Goal: Task Accomplishment & Management: Manage account settings

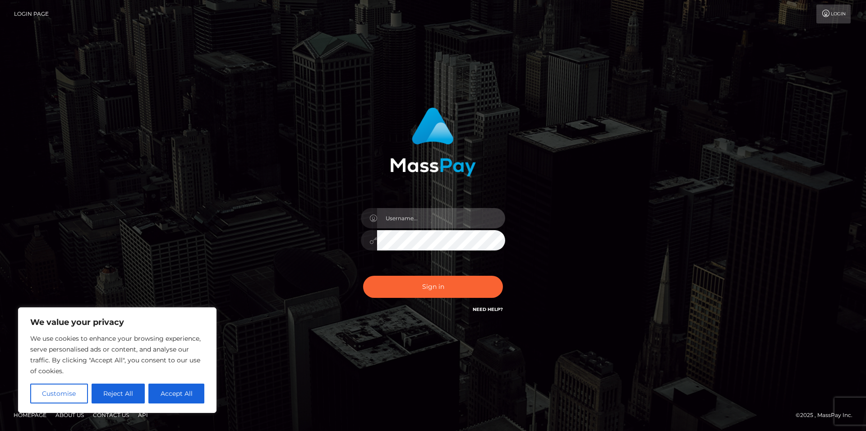
click at [409, 213] on input "text" at bounding box center [441, 218] width 128 height 20
paste input "thejosiex@proton.me"
type input "thejosiex@proton.me"
drag, startPoint x: 460, startPoint y: 219, endPoint x: 369, endPoint y: 224, distance: 91.3
click at [377, 224] on input "thejosiex@proton.me" at bounding box center [441, 218] width 128 height 20
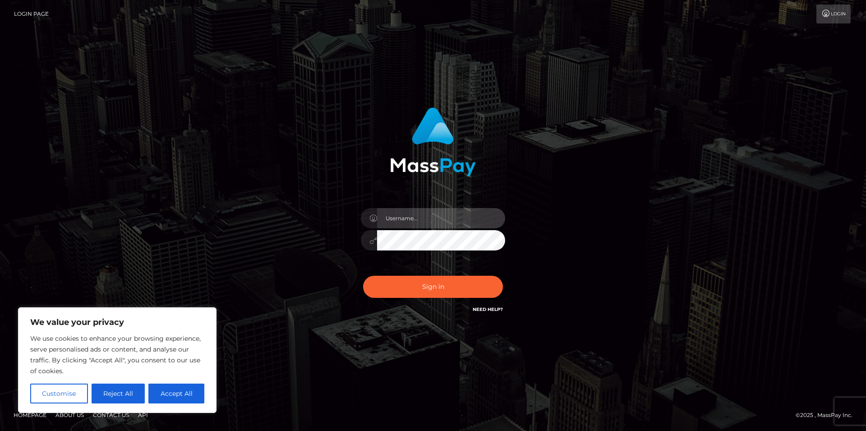
click at [405, 219] on input "text" at bounding box center [441, 218] width 128 height 20
paste input "1992-06-17"
type input "1992-06-17"
click at [128, 395] on button "Reject All" at bounding box center [119, 394] width 54 height 20
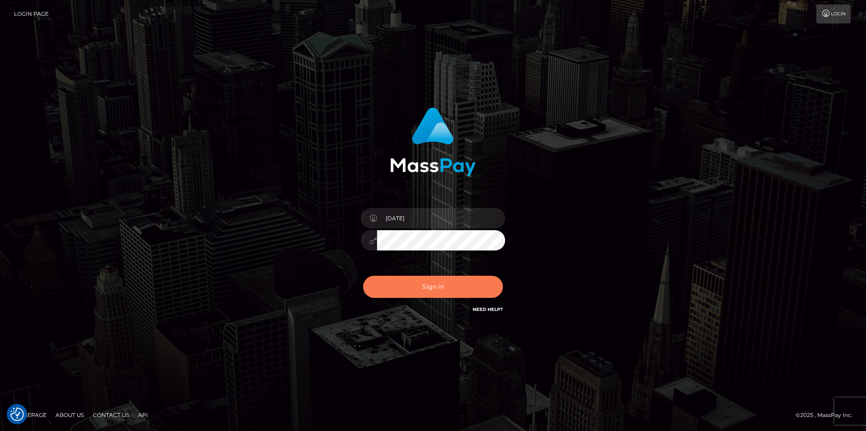
click at [392, 290] on button "Sign in" at bounding box center [433, 287] width 140 height 22
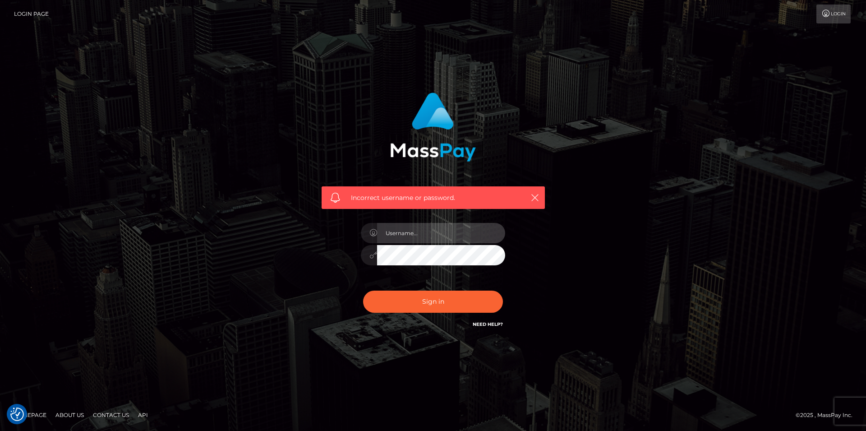
click at [400, 231] on input "text" at bounding box center [441, 233] width 128 height 20
paste input "thejosiex@proton.me"
type input "thejosiex@proton.me"
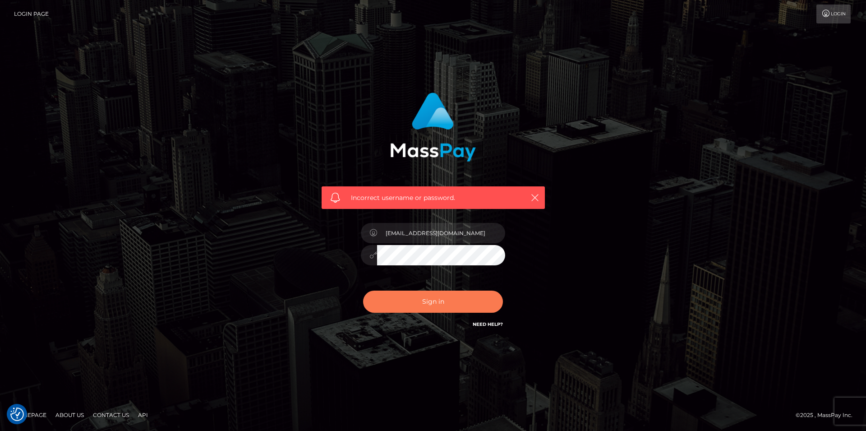
click at [412, 301] on button "Sign in" at bounding box center [433, 302] width 140 height 22
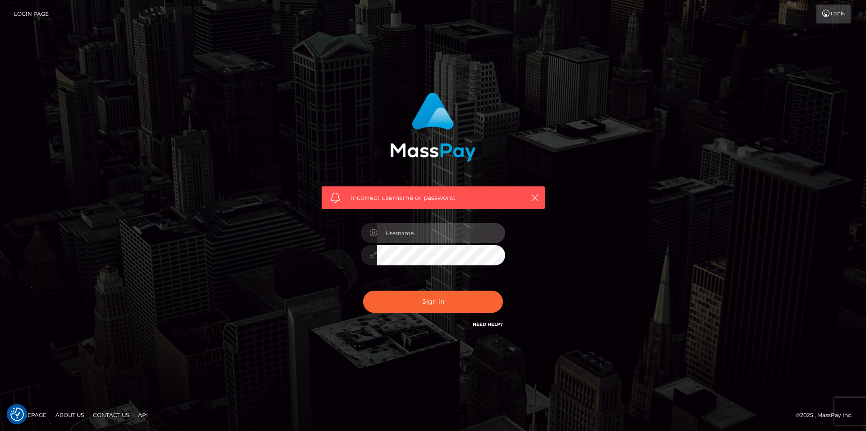
click at [388, 236] on input "text" at bounding box center [441, 233] width 128 height 20
click at [388, 232] on input "text" at bounding box center [441, 233] width 128 height 20
type input "19920617"
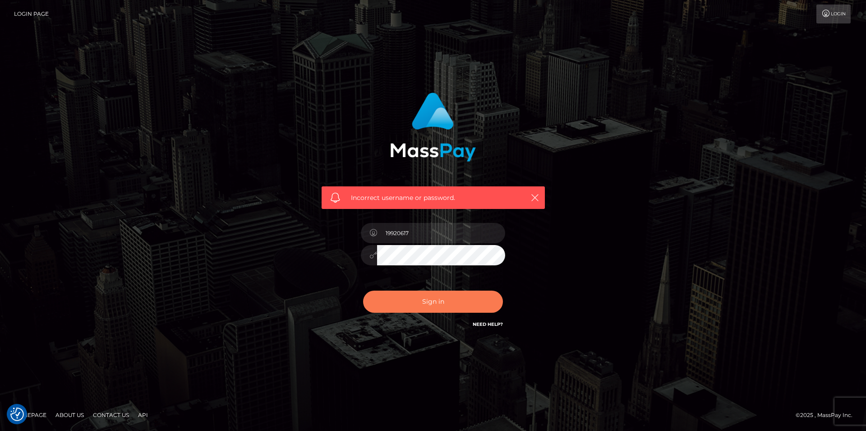
click at [410, 304] on button "Sign in" at bounding box center [433, 302] width 140 height 22
click at [498, 323] on link "Need Help?" at bounding box center [488, 324] width 30 height 6
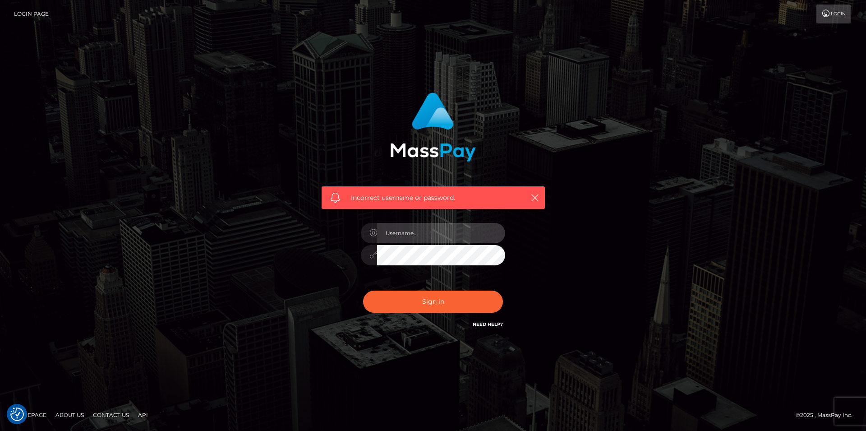
click at [399, 231] on input "text" at bounding box center [441, 233] width 128 height 20
click at [315, 271] on div "Incorrect username or password." at bounding box center [433, 211] width 237 height 250
click at [32, 10] on link "Login Page" at bounding box center [31, 14] width 35 height 19
